Goal: Task Accomplishment & Management: Manage account settings

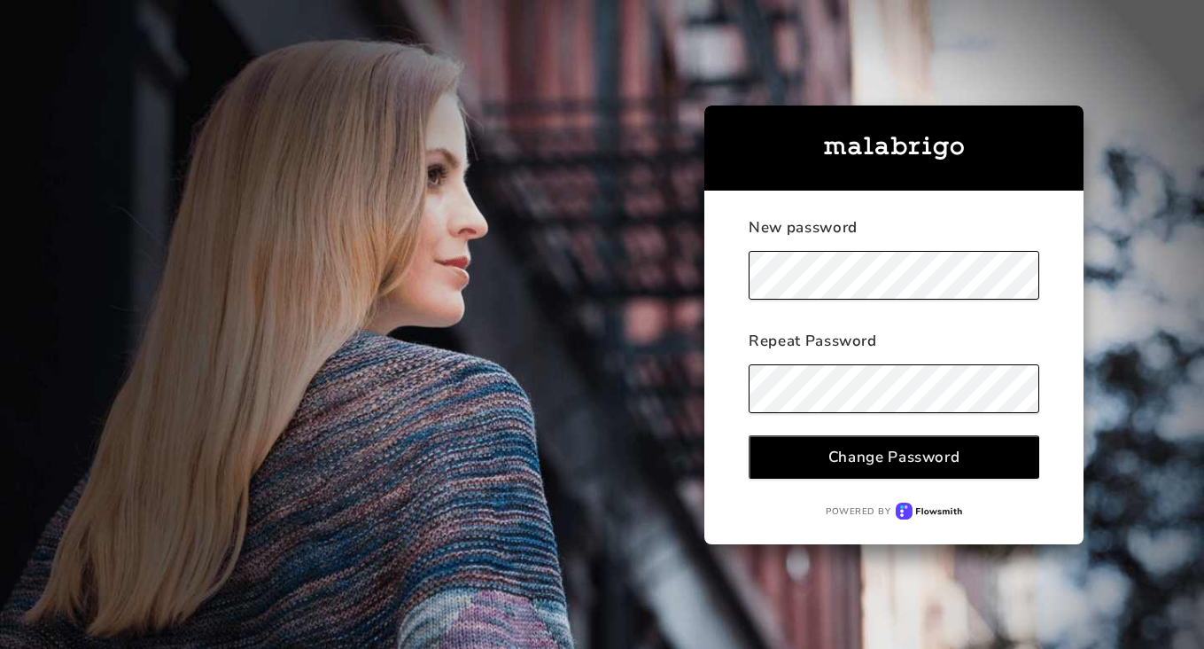
click at [868, 455] on div "Change Password" at bounding box center [895, 457] width 132 height 20
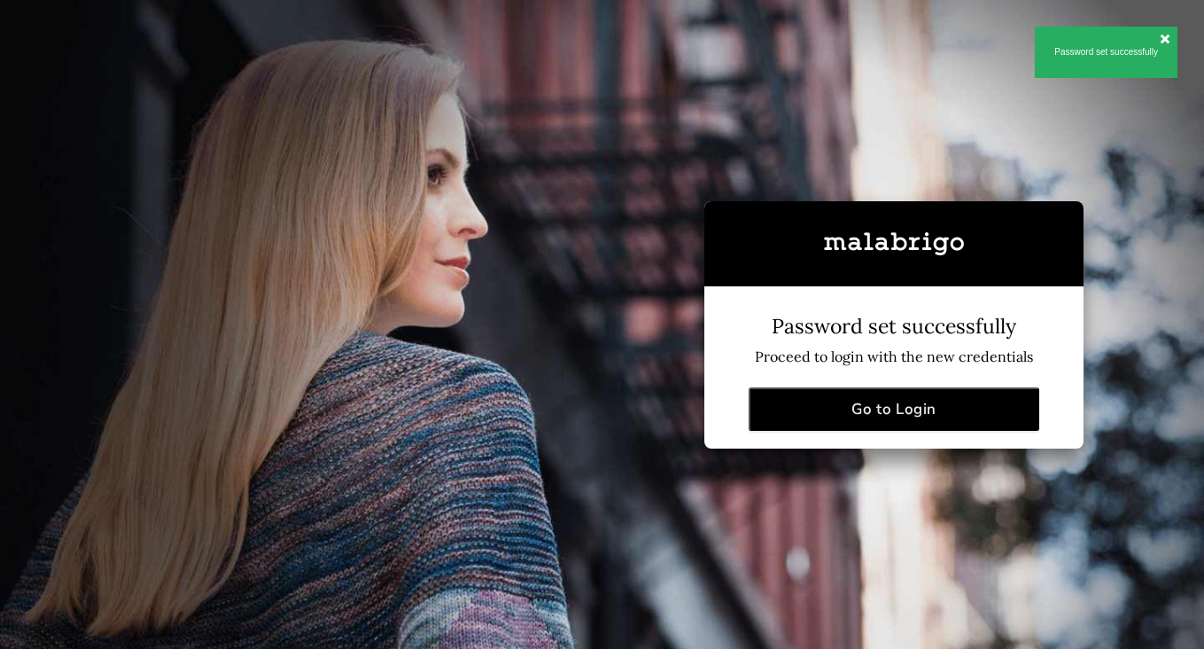
click at [860, 409] on div "Go to Login" at bounding box center [894, 409] width 85 height 20
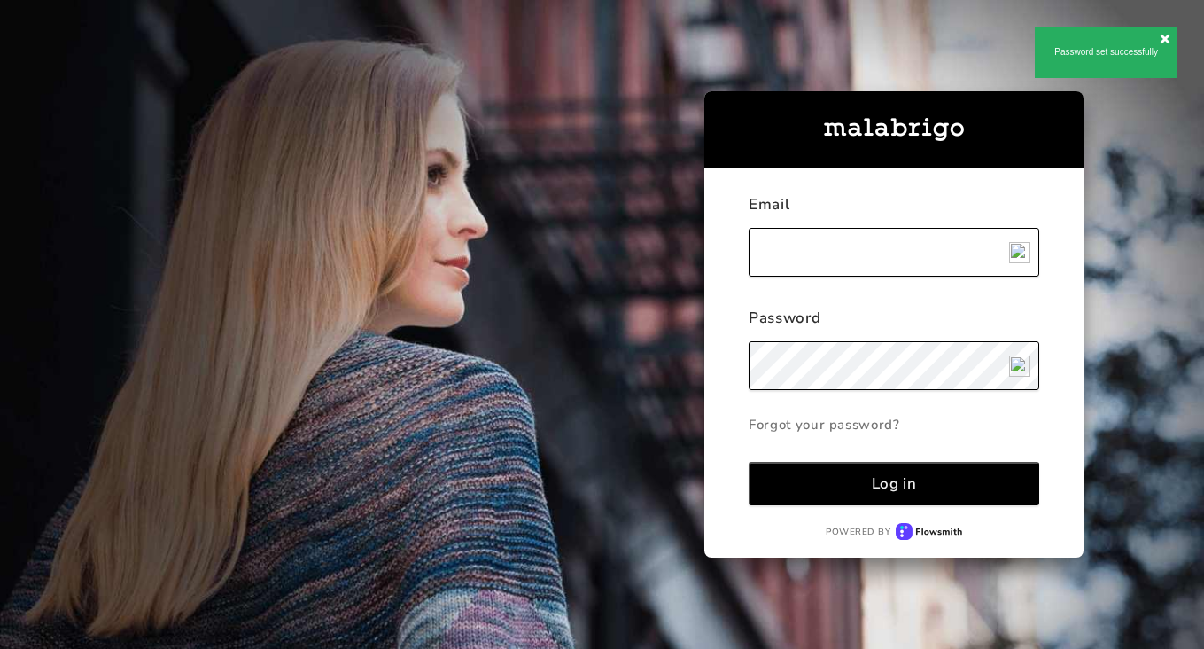
click at [818, 245] on input "text" at bounding box center [894, 252] width 291 height 49
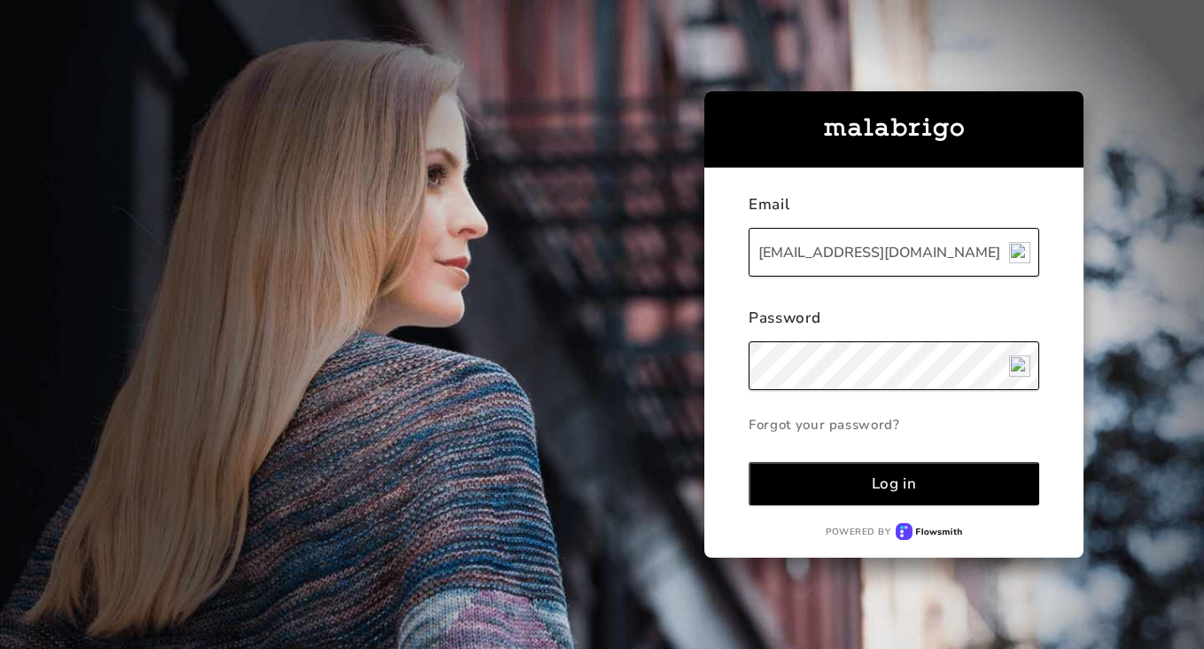
click at [856, 474] on button "Log in" at bounding box center [894, 483] width 291 height 43
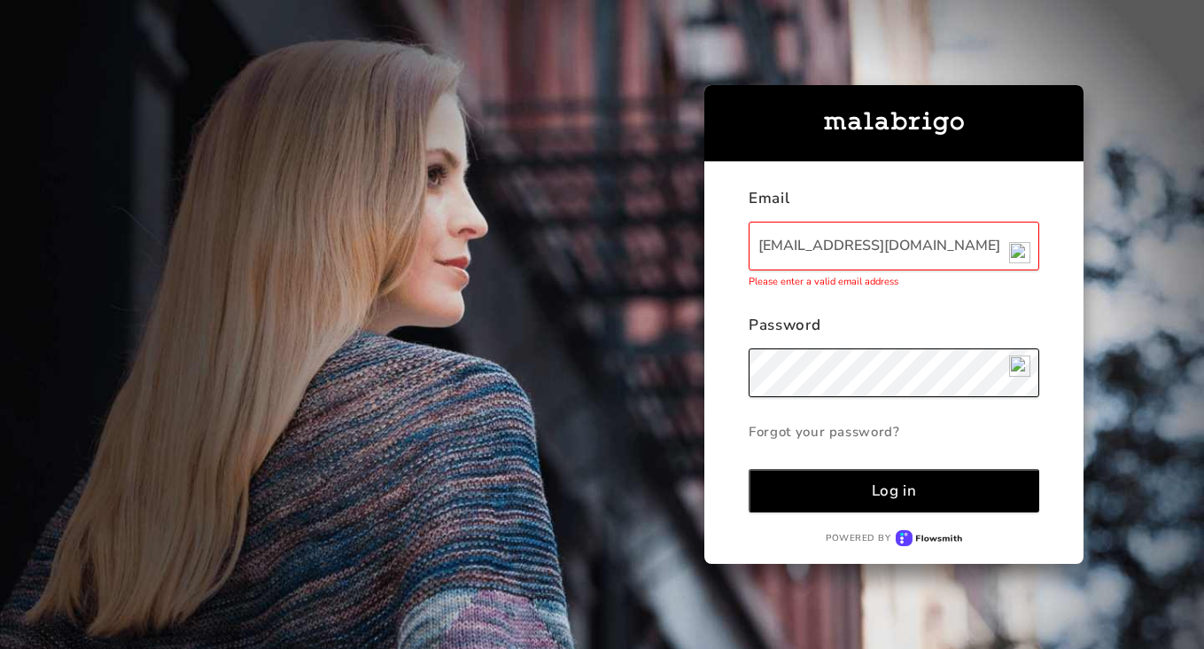
click at [789, 246] on input "[EMAIL_ADDRESS][DOMAIN_NAME]" at bounding box center [894, 246] width 291 height 49
type input "[EMAIL_ADDRESS][DOMAIN_NAME]"
click at [900, 493] on div "Log in" at bounding box center [894, 490] width 45 height 20
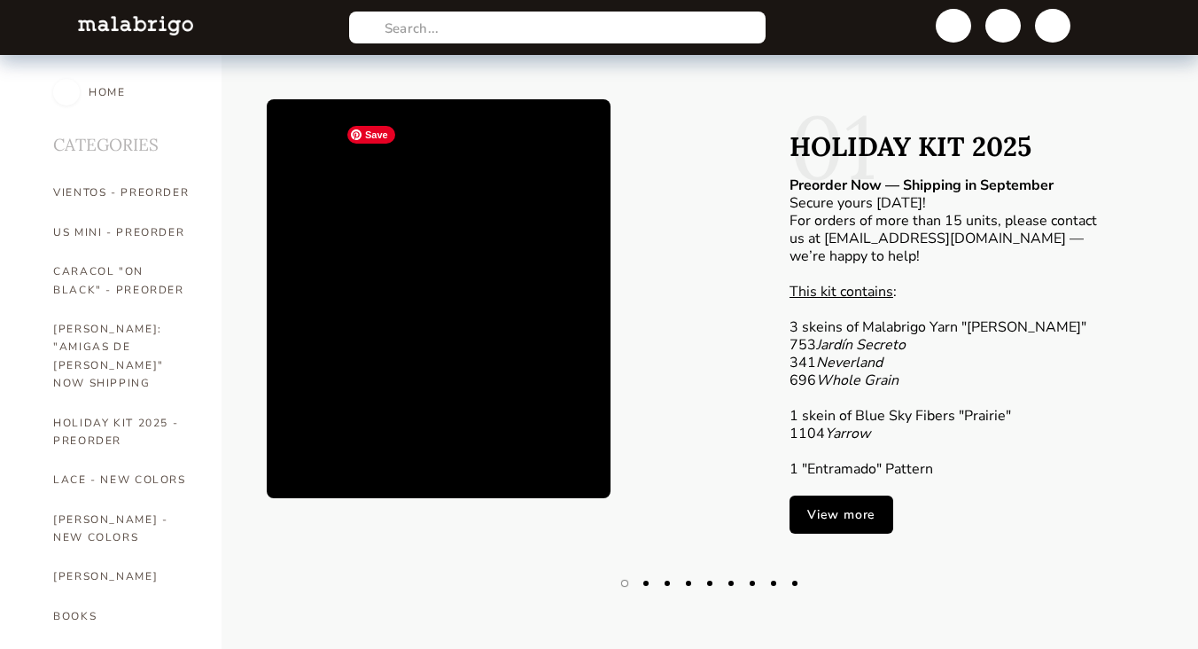
scroll to position [36, 0]
